Goal: Communication & Community: Answer question/provide support

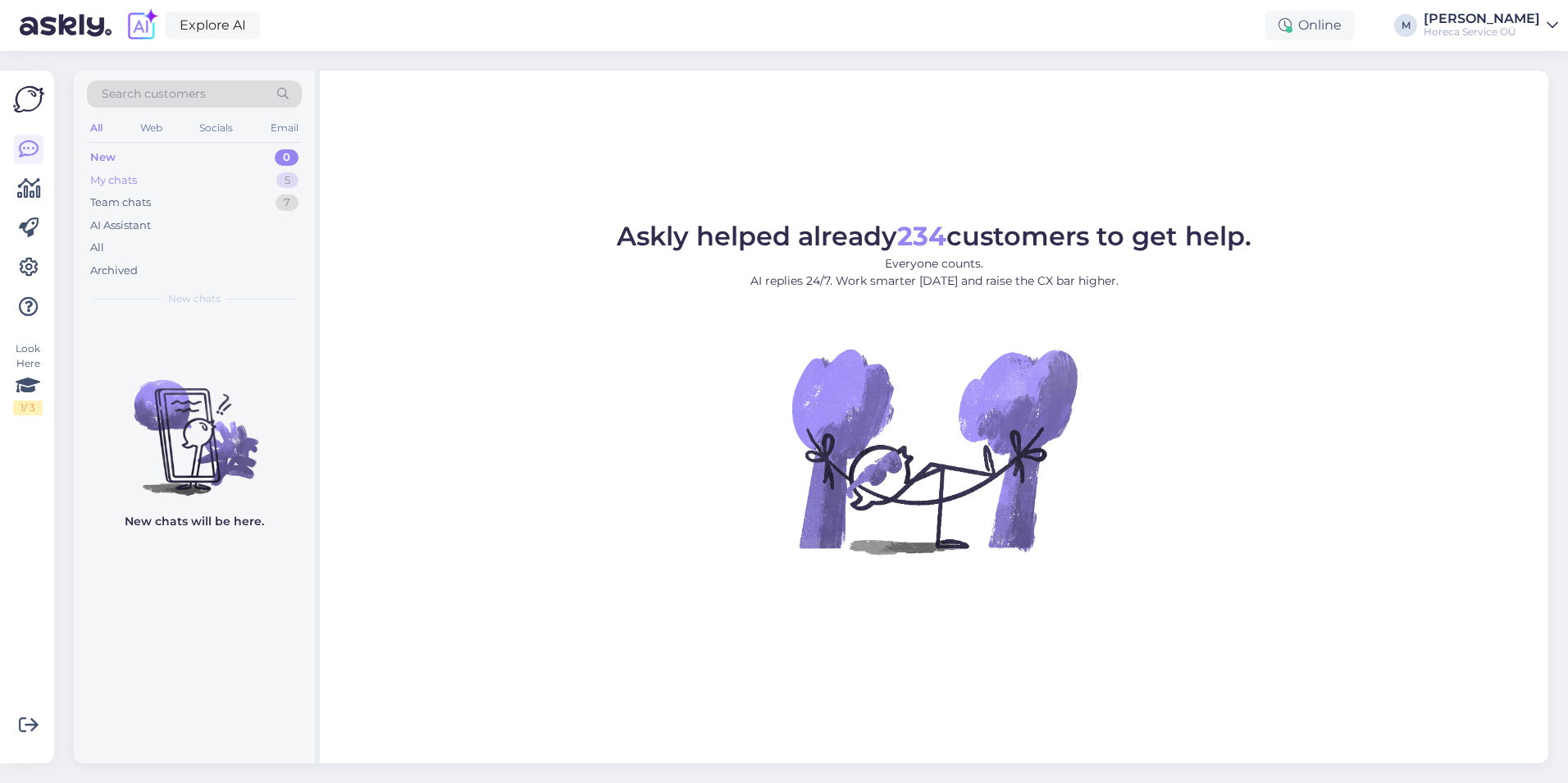
click at [192, 179] on div "My chats 5" at bounding box center [195, 180] width 215 height 23
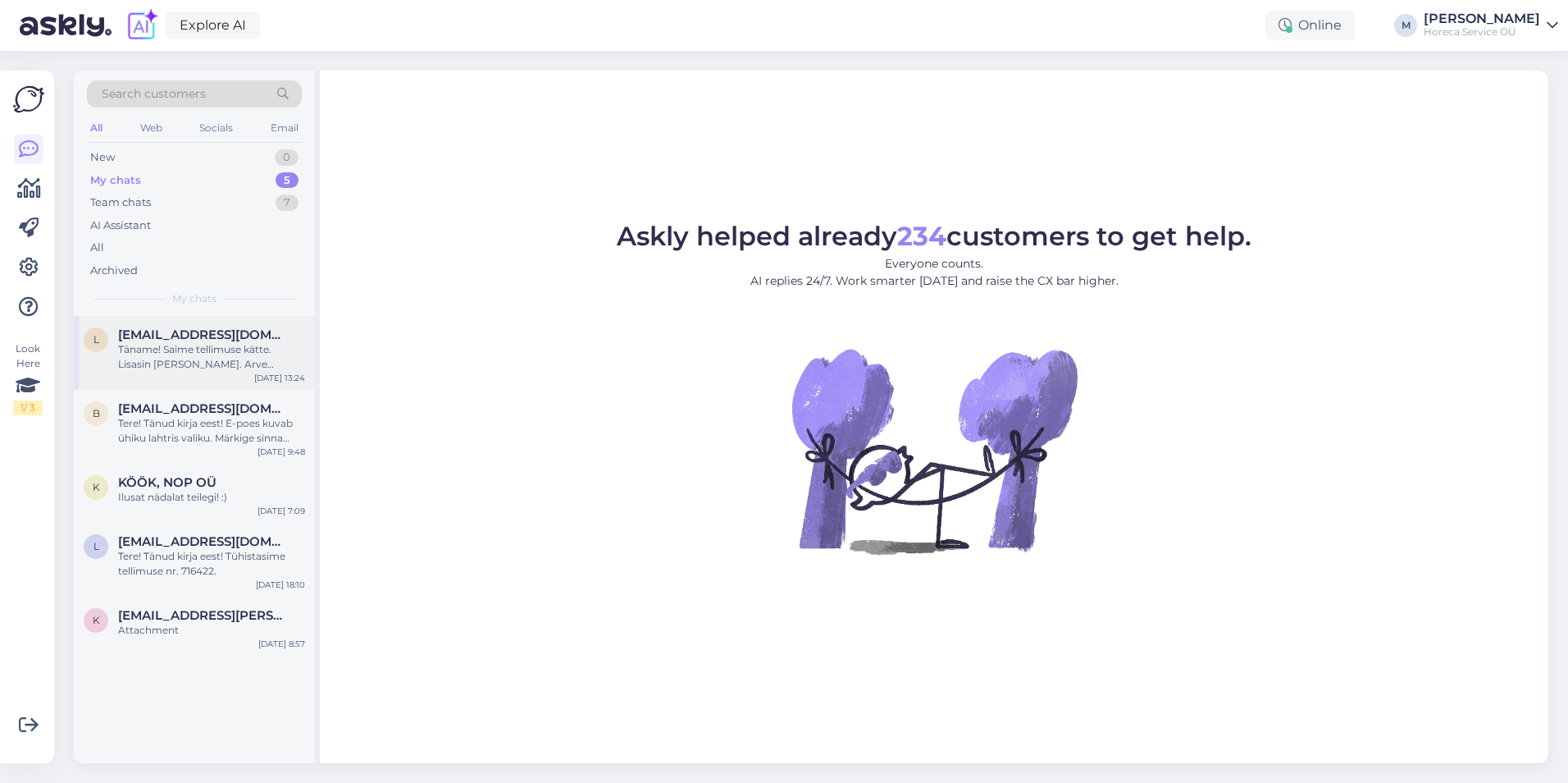
click at [204, 356] on div "Täname! Saime tellimuse kätte. Lisasin [PERSON_NAME]. Arve saadame Teile e-[PER…" at bounding box center [211, 357] width 187 height 29
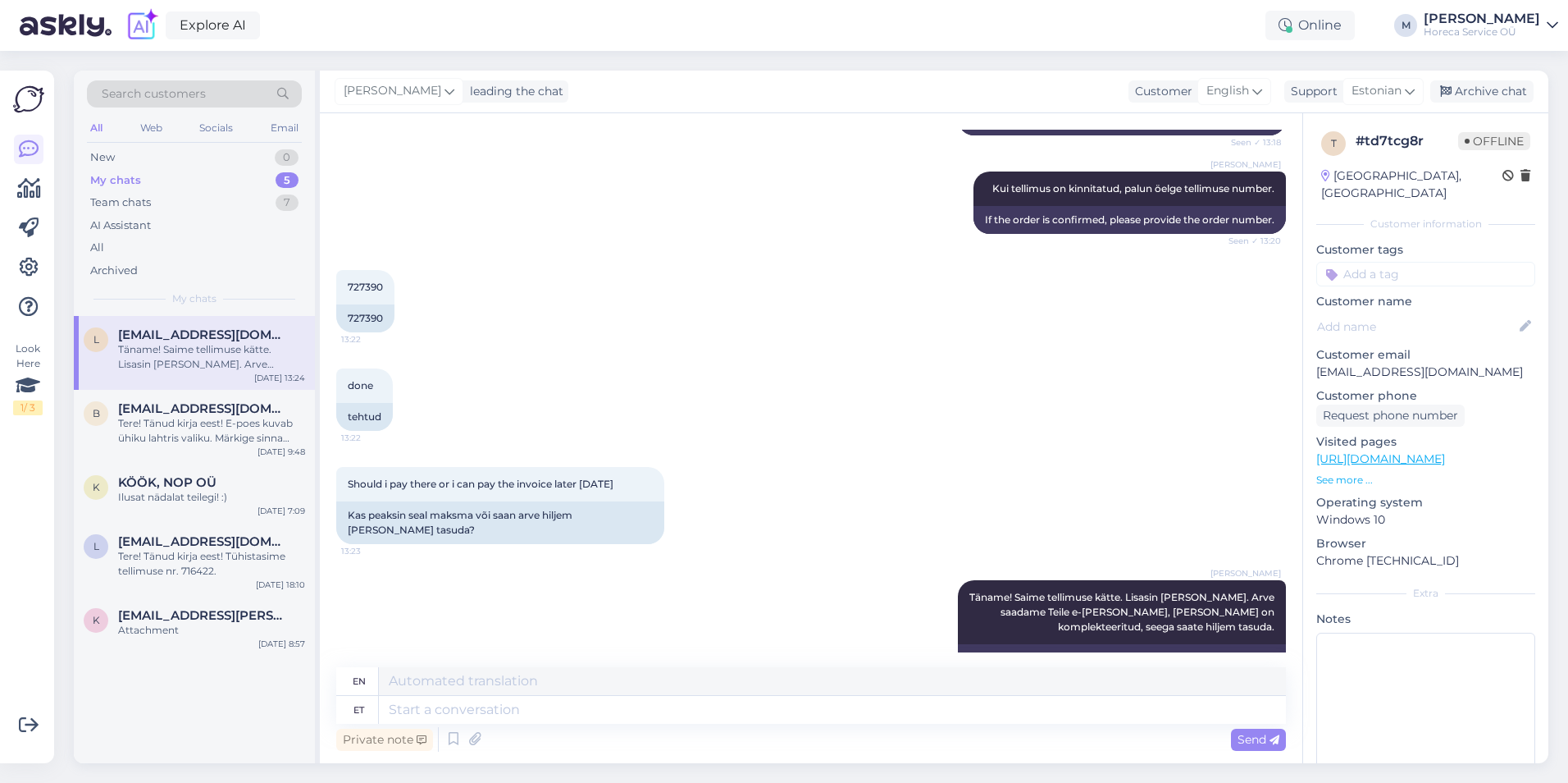
scroll to position [3626, 0]
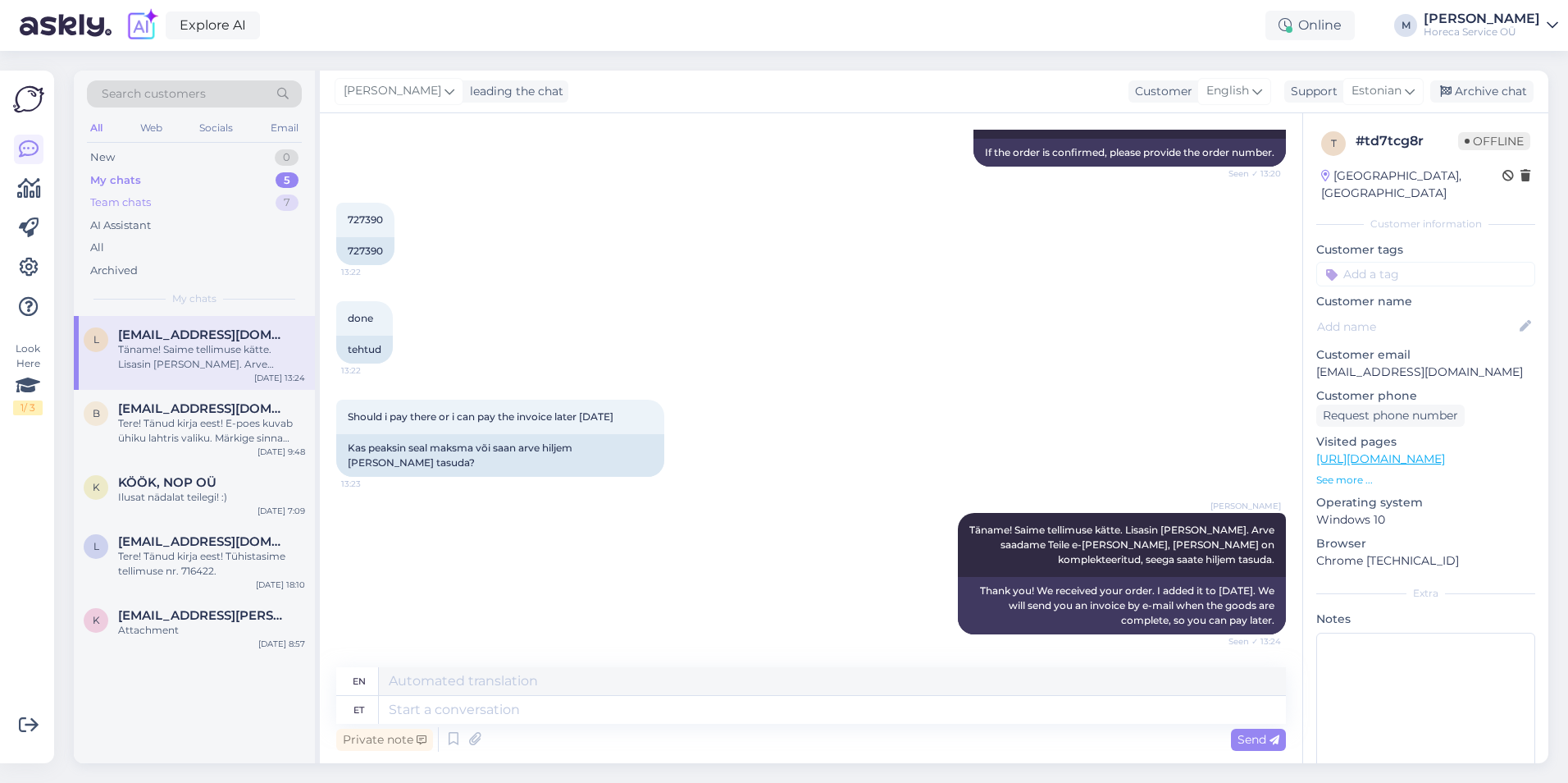
click at [120, 203] on div "Team chats" at bounding box center [120, 202] width 61 height 16
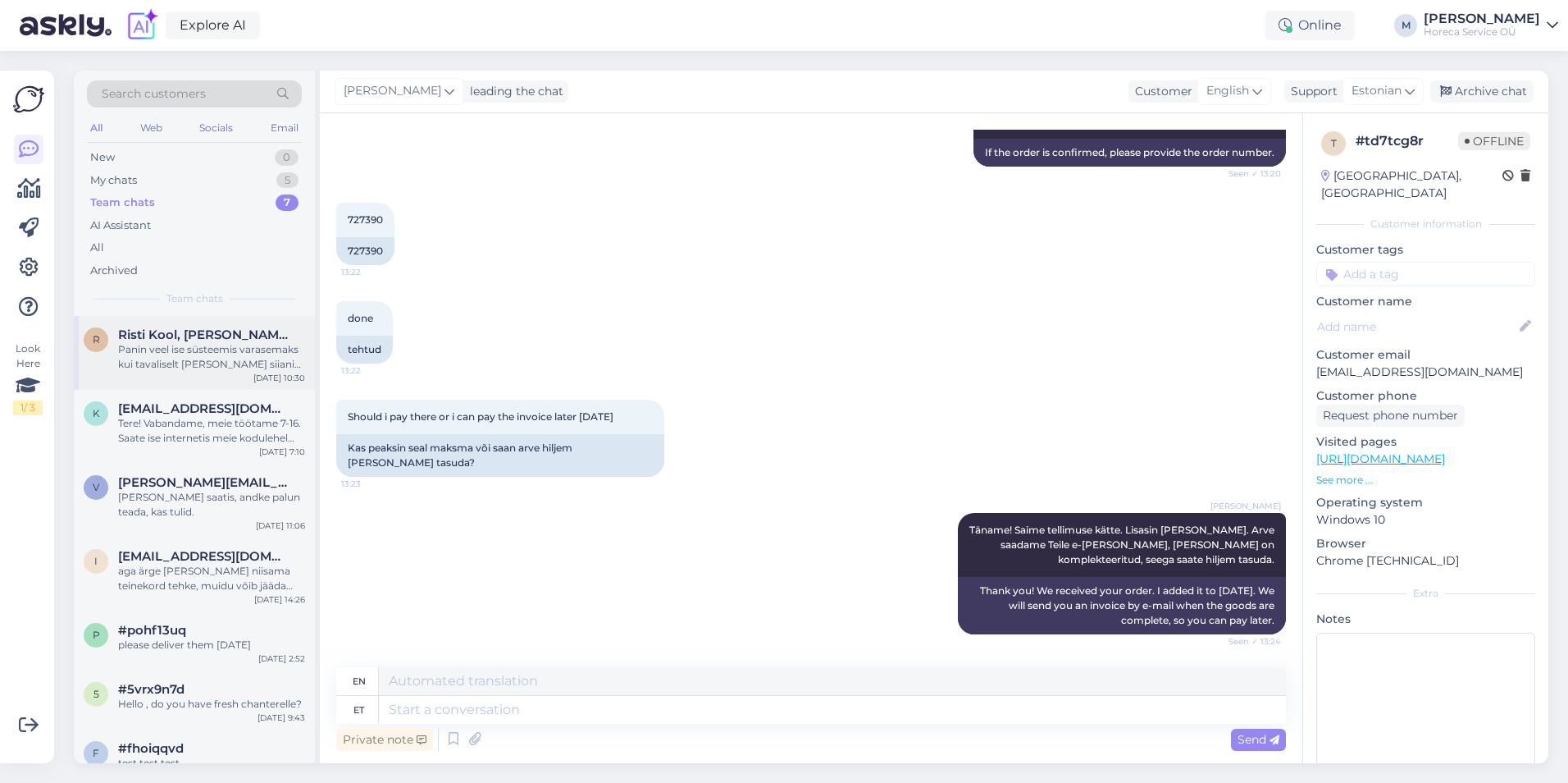
click at [178, 352] on div "Panin veel ise süsteemis varasemaks kui tavaliselt [PERSON_NAME] siiani pole [P…" at bounding box center [211, 357] width 187 height 29
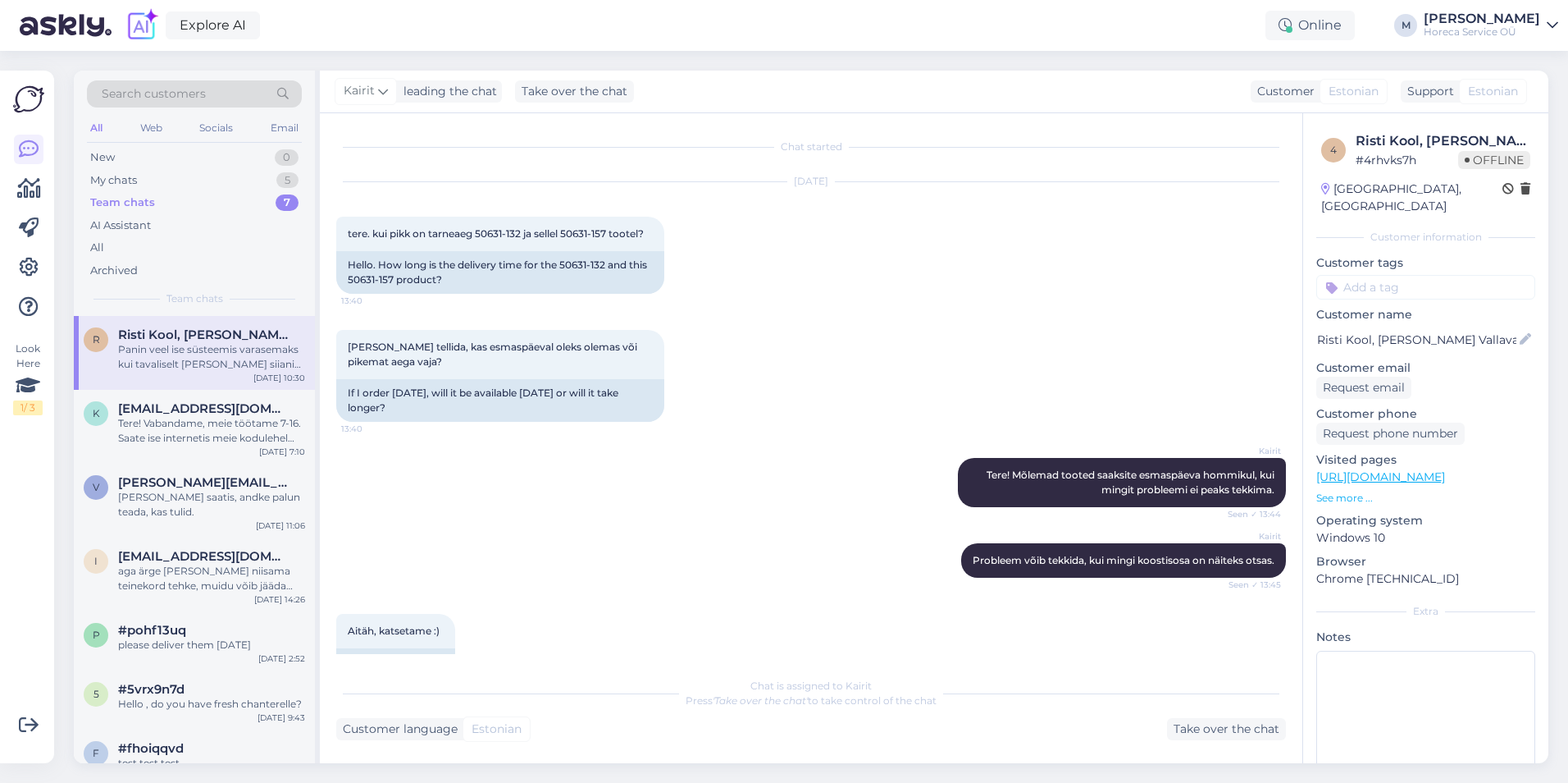
scroll to position [4230, 0]
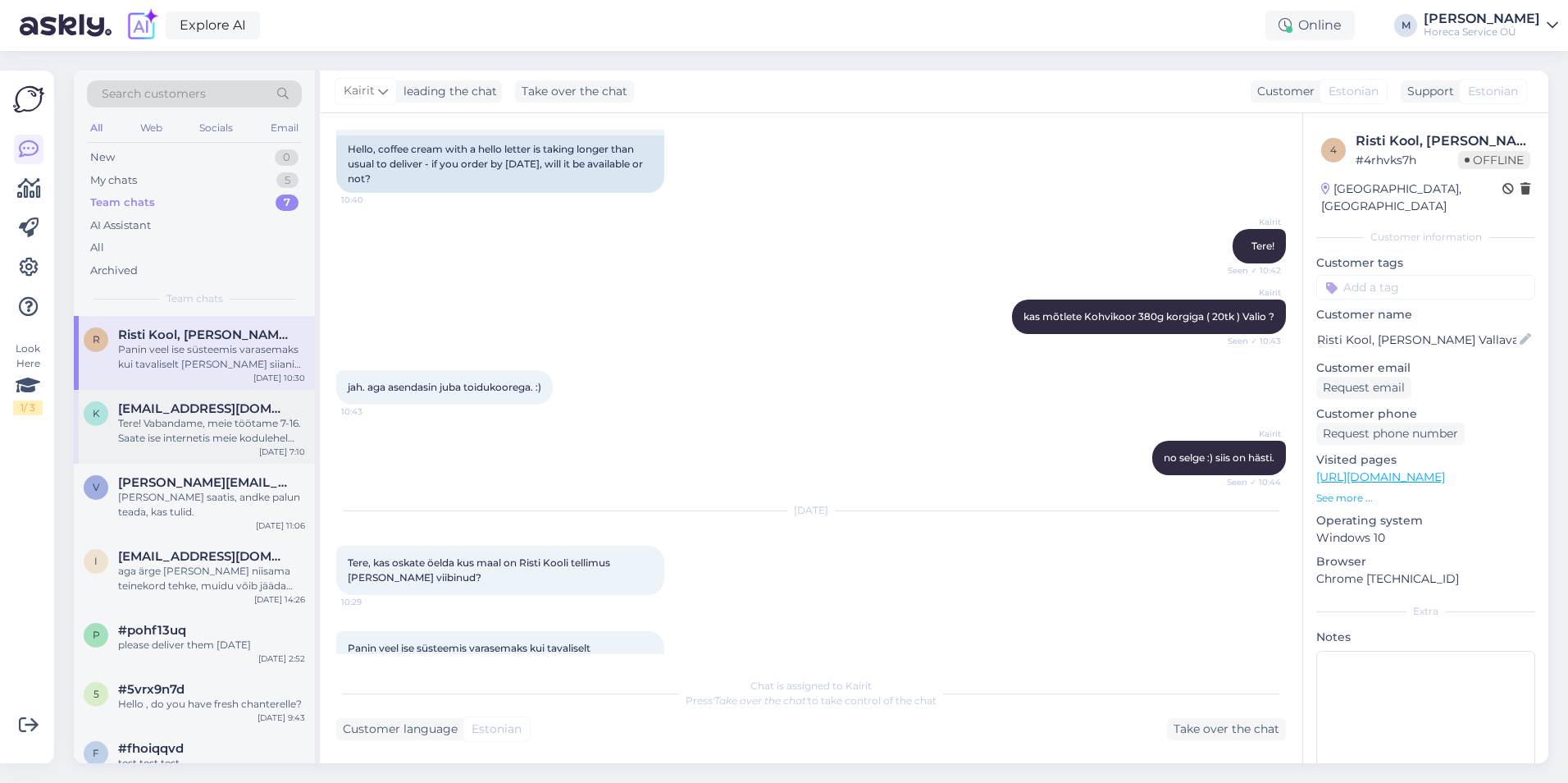
click at [157, 411] on span "[EMAIL_ADDRESS][DOMAIN_NAME]" at bounding box center [204, 408] width 171 height 15
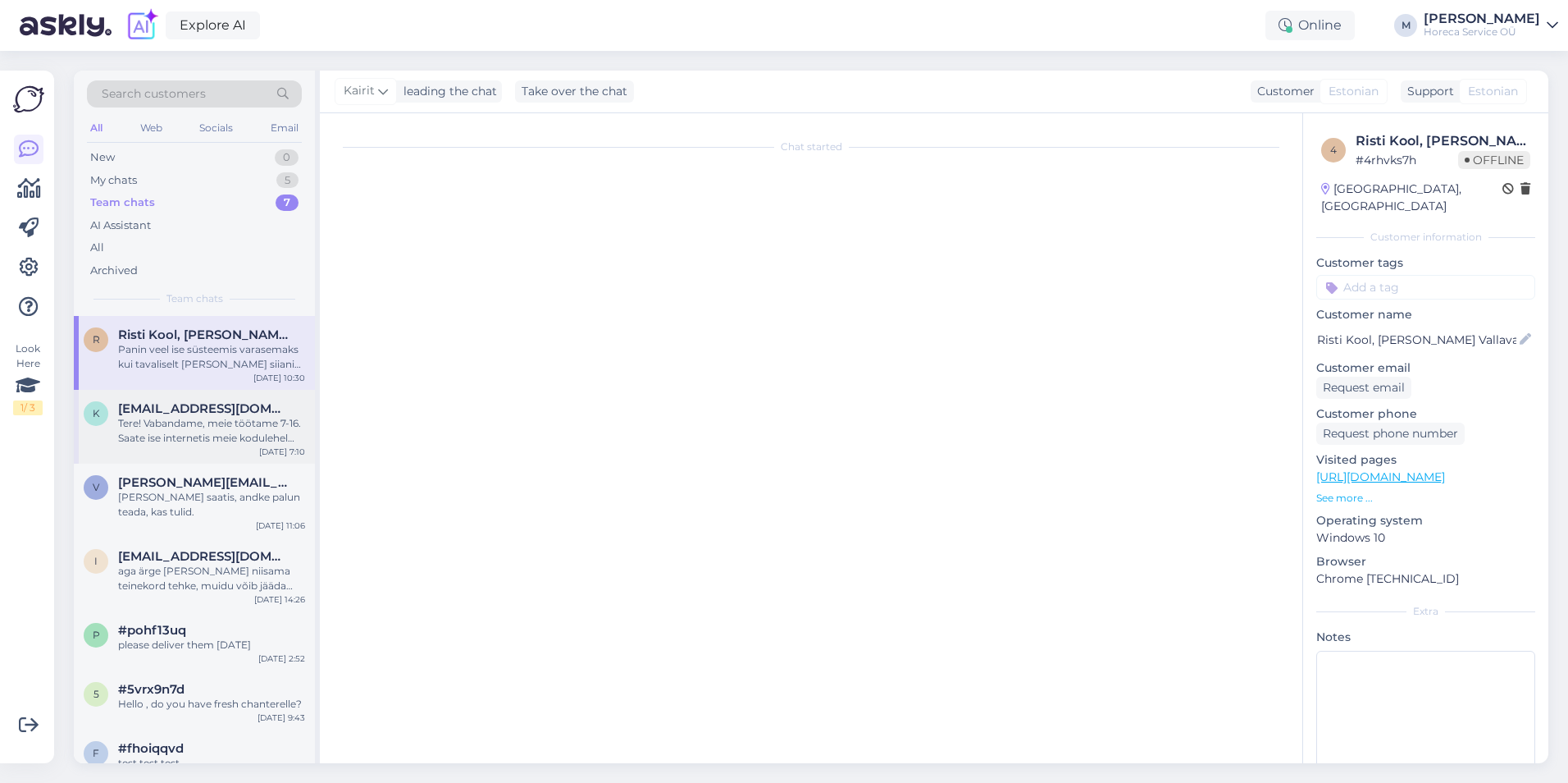
scroll to position [0, 0]
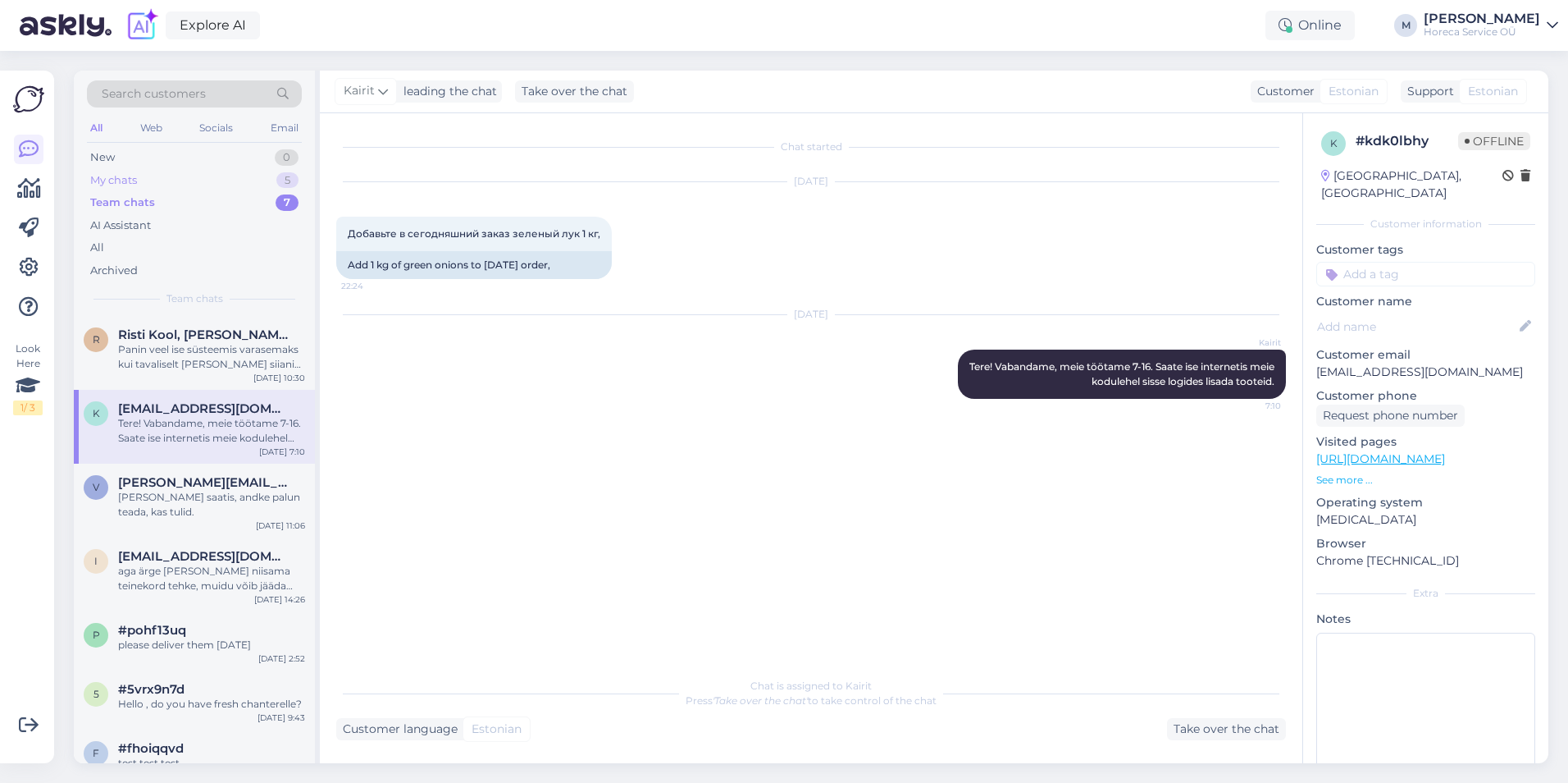
click at [185, 173] on div "My chats 5" at bounding box center [195, 180] width 215 height 23
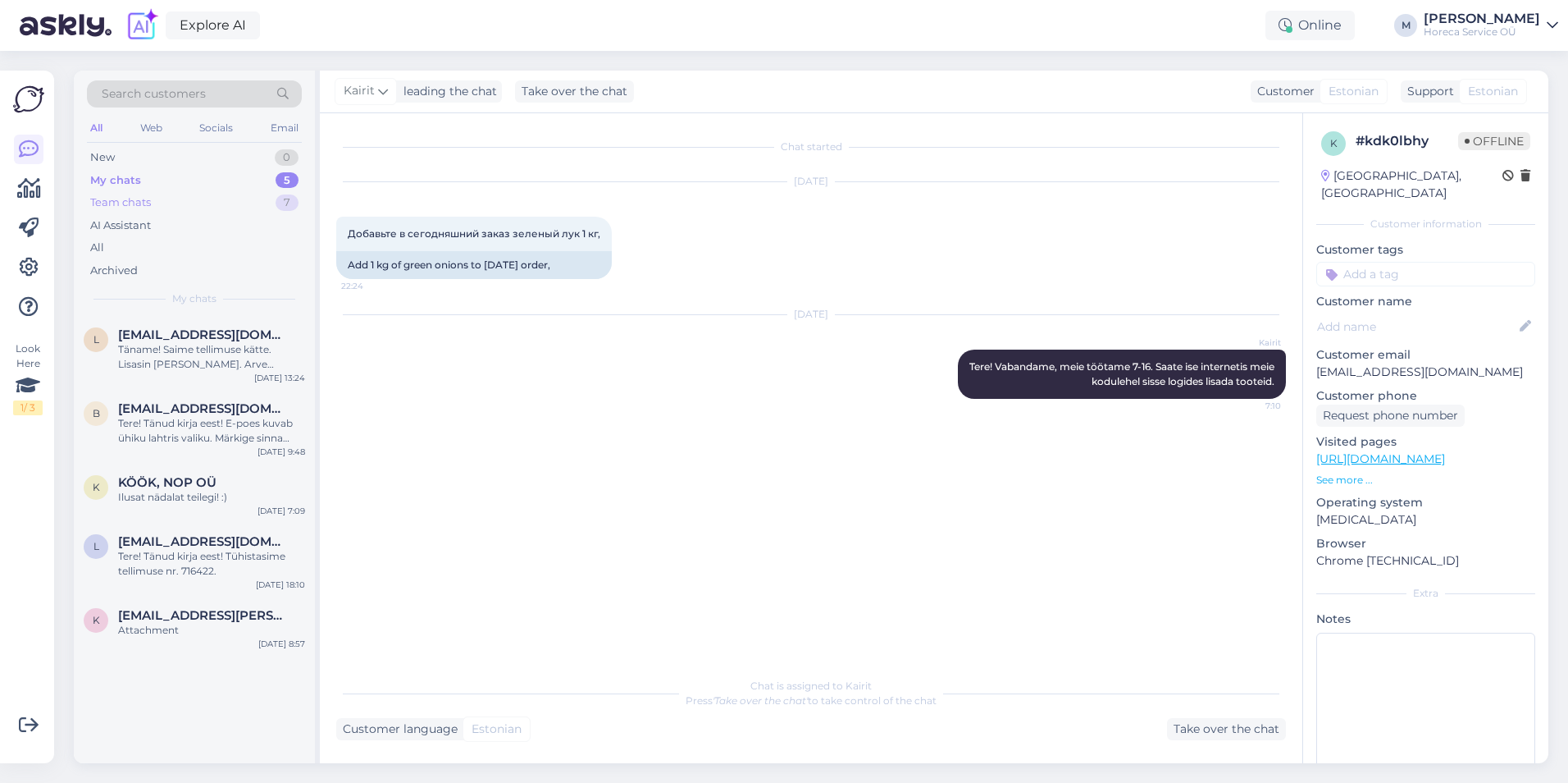
click at [174, 196] on div "Team chats 7" at bounding box center [195, 203] width 215 height 23
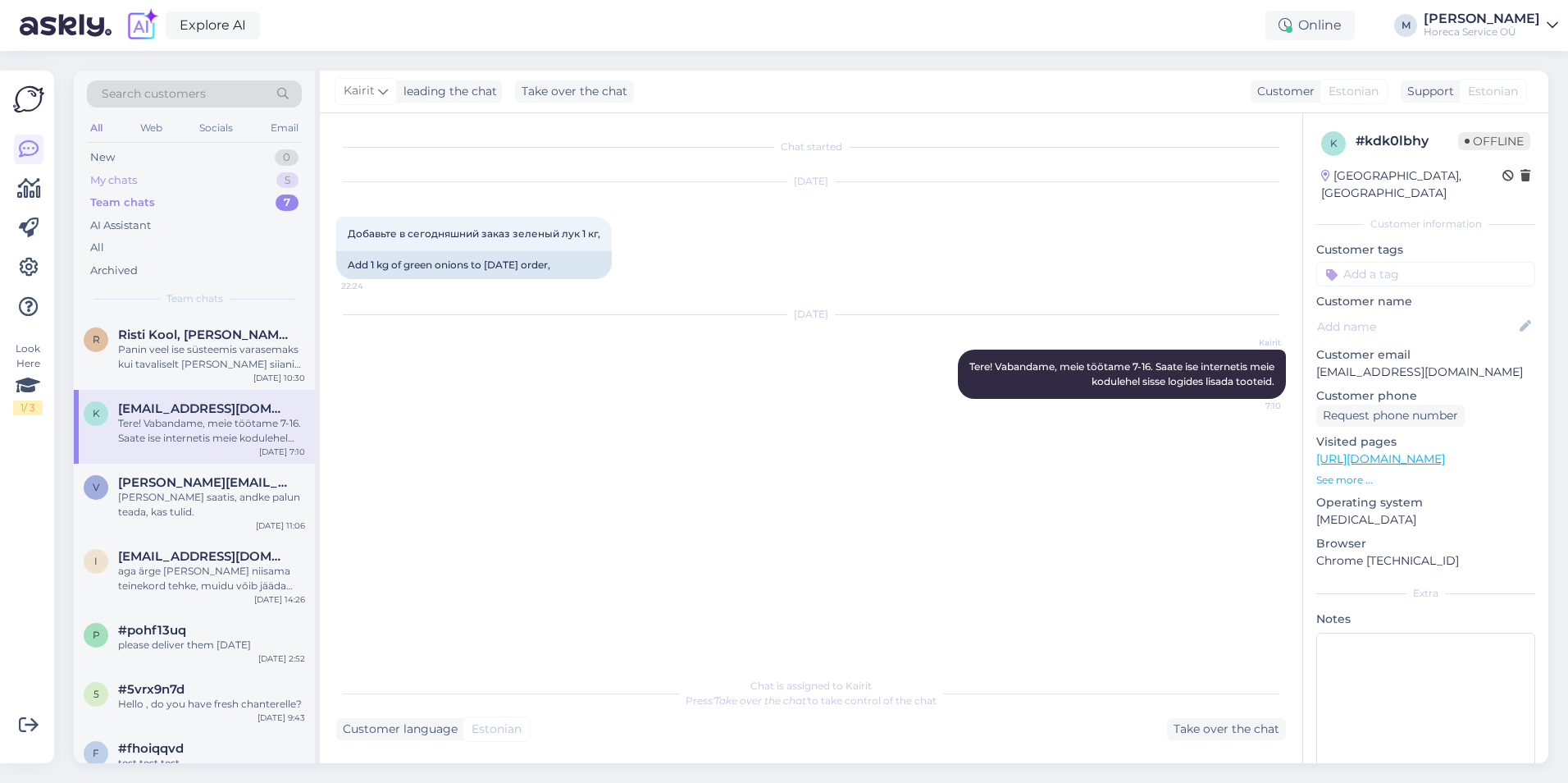
click at [177, 179] on div "My chats 5" at bounding box center [195, 180] width 215 height 23
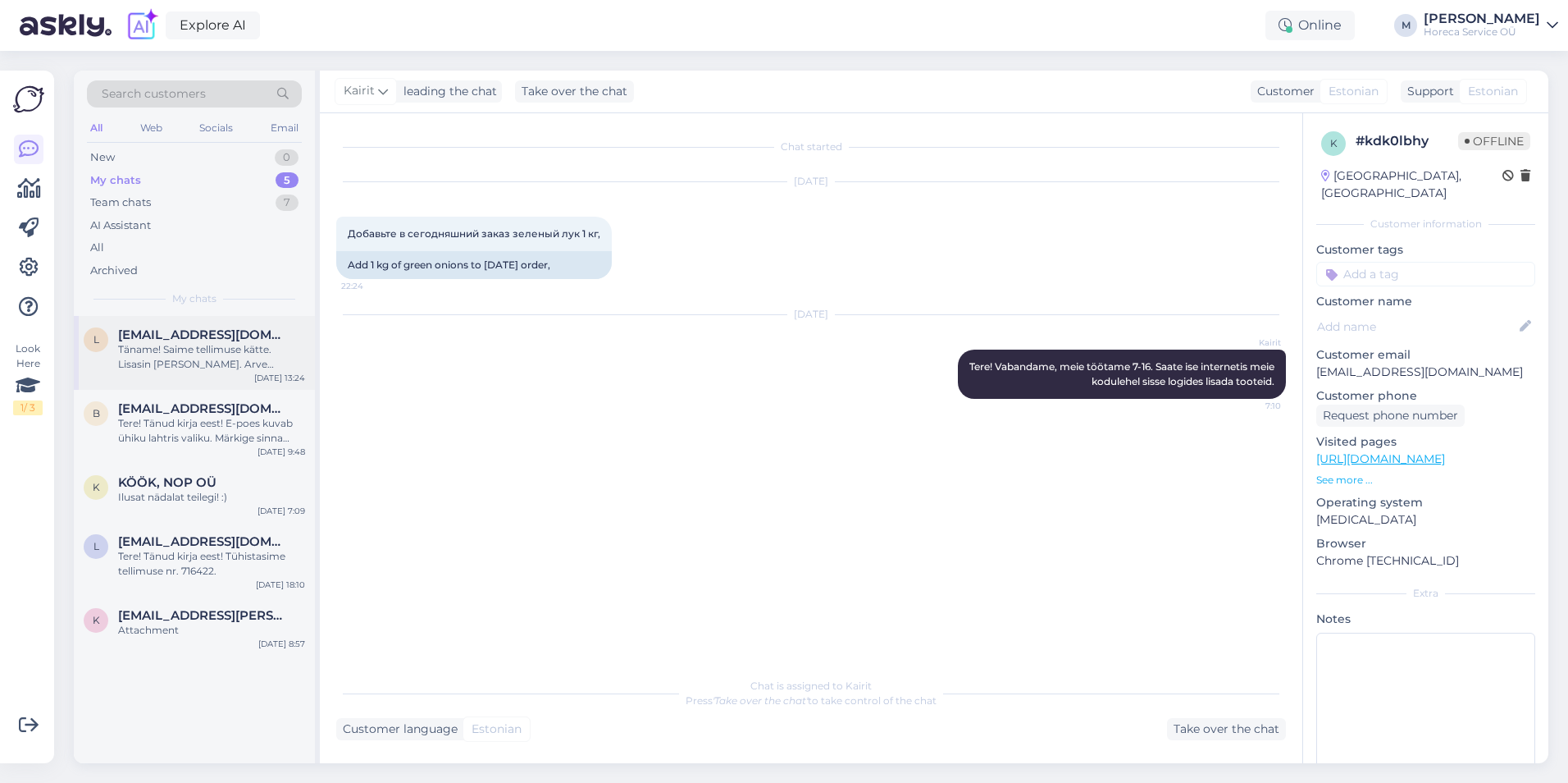
click at [178, 337] on span "[EMAIL_ADDRESS][DOMAIN_NAME]" at bounding box center [204, 334] width 171 height 15
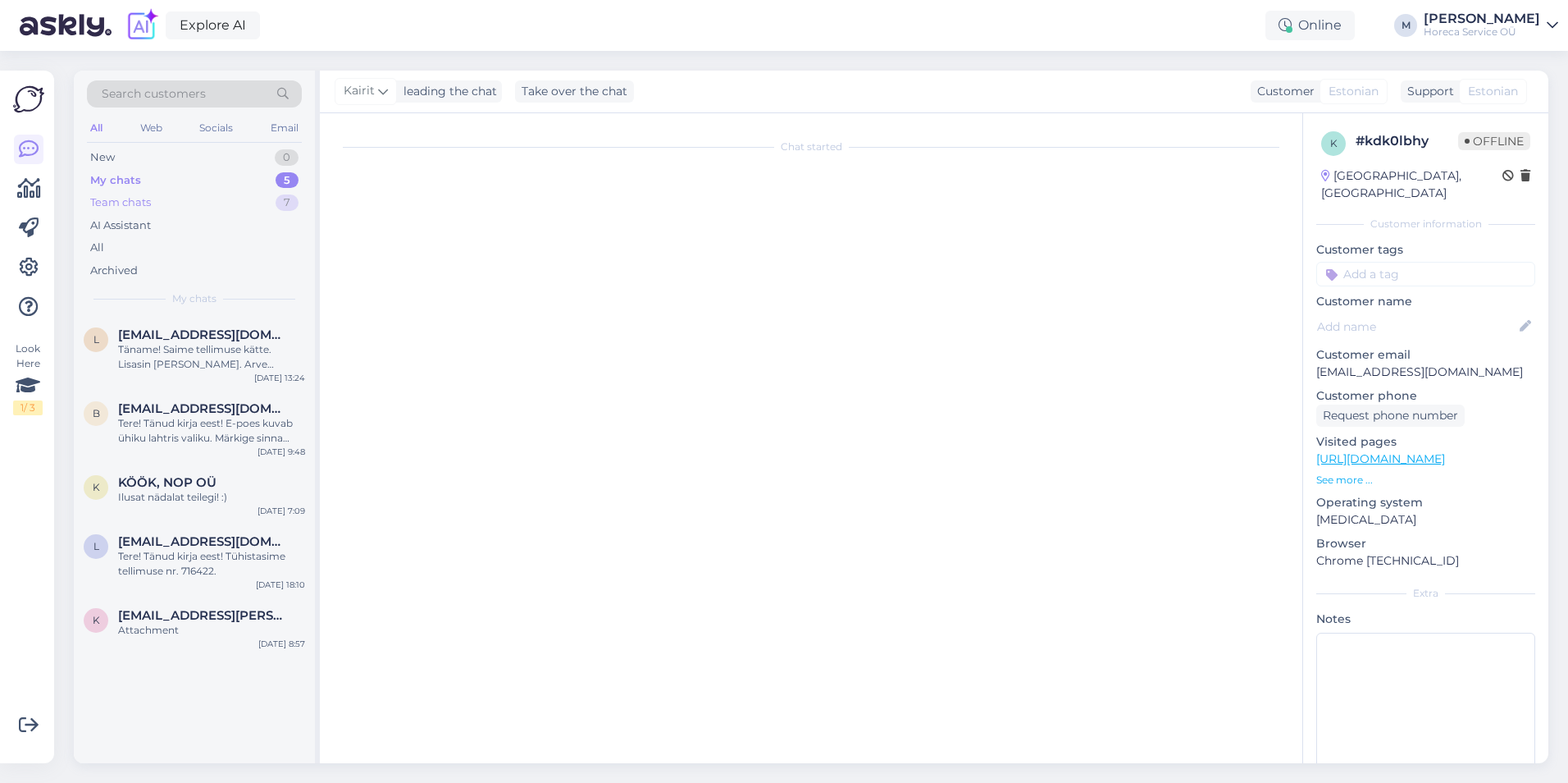
scroll to position [3626, 0]
